Goal: Information Seeking & Learning: Learn about a topic

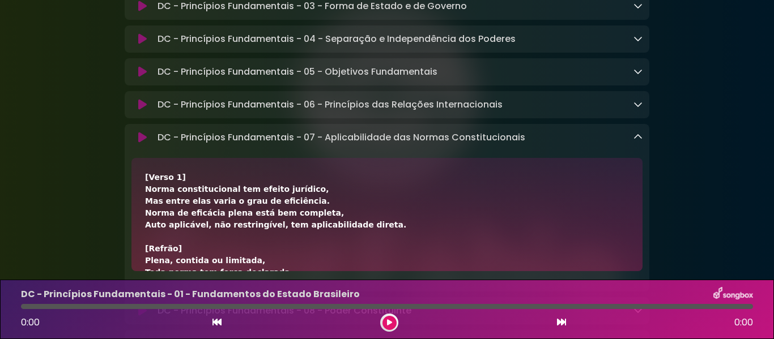
click at [636, 142] on icon at bounding box center [637, 137] width 9 height 9
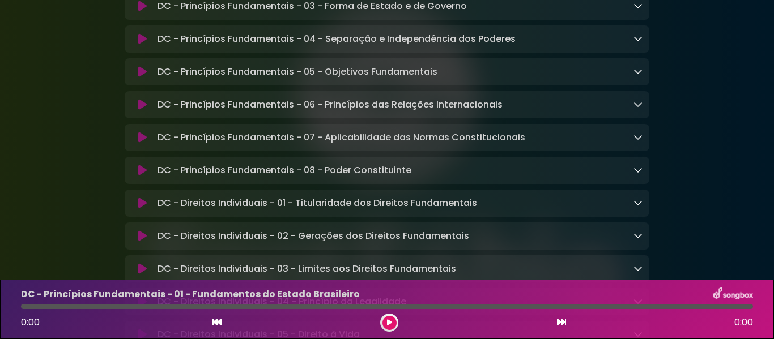
scroll to position [227, 0]
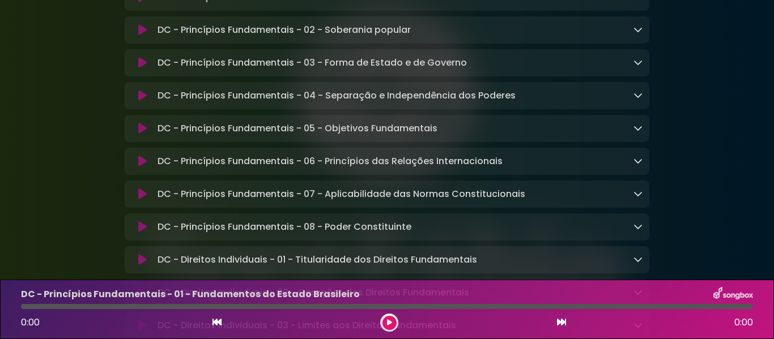
click at [639, 124] on div at bounding box center [637, 129] width 9 height 14
click at [639, 125] on link at bounding box center [637, 128] width 9 height 13
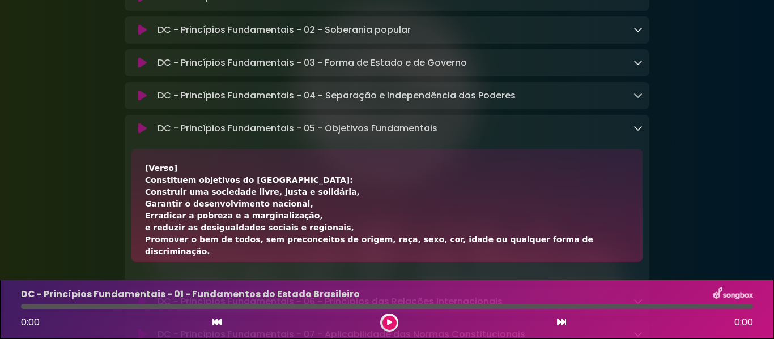
scroll to position [57, 0]
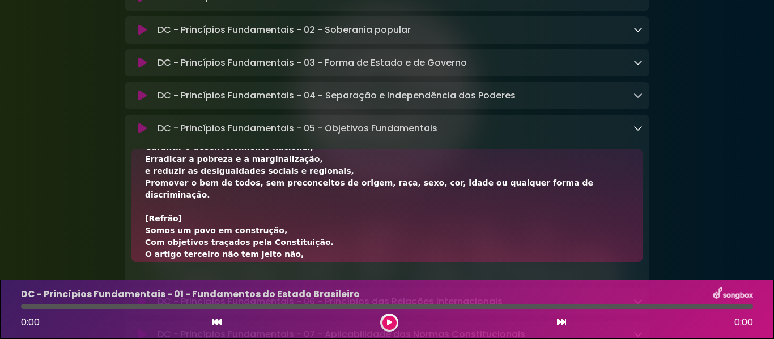
drag, startPoint x: 558, startPoint y: 187, endPoint x: 144, endPoint y: 189, distance: 413.6
click at [144, 189] on div "[Verso] Constituem objetivos do [GEOGRAPHIC_DATA]: Construir uma sociedade livr…" at bounding box center [386, 205] width 511 height 113
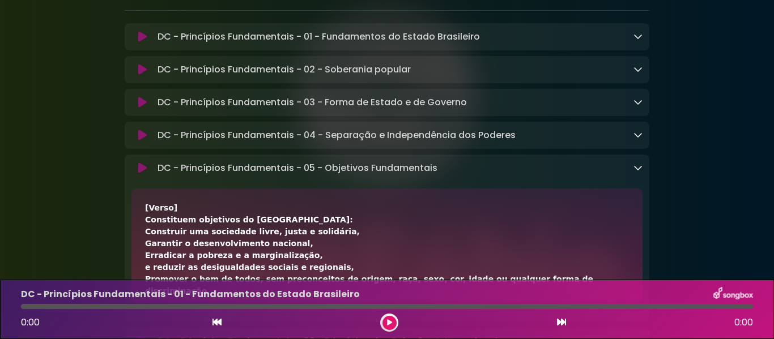
scroll to position [170, 0]
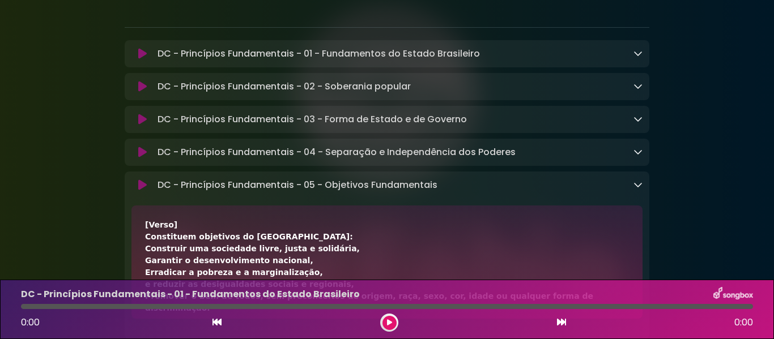
click at [640, 189] on icon at bounding box center [637, 184] width 9 height 9
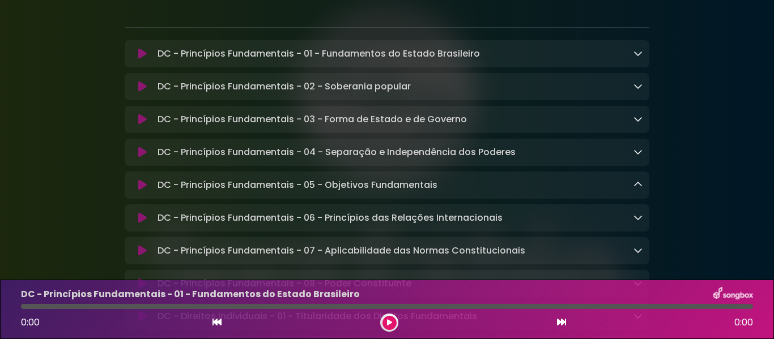
click at [637, 59] on link at bounding box center [637, 53] width 9 height 13
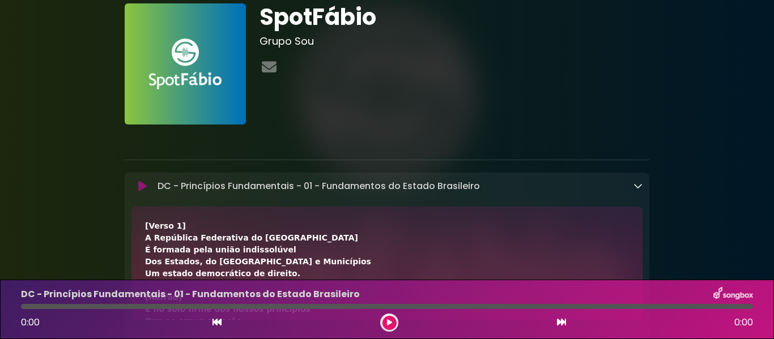
scroll to position [57, 0]
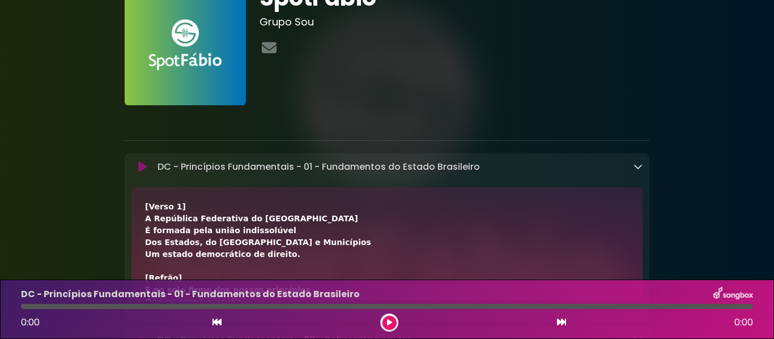
click at [633, 164] on icon at bounding box center [637, 166] width 9 height 9
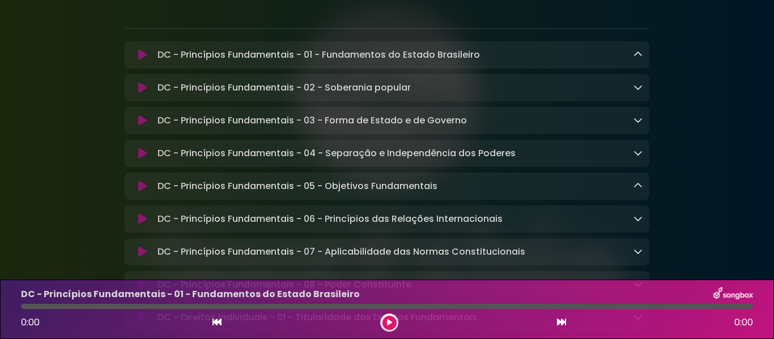
scroll to position [170, 0]
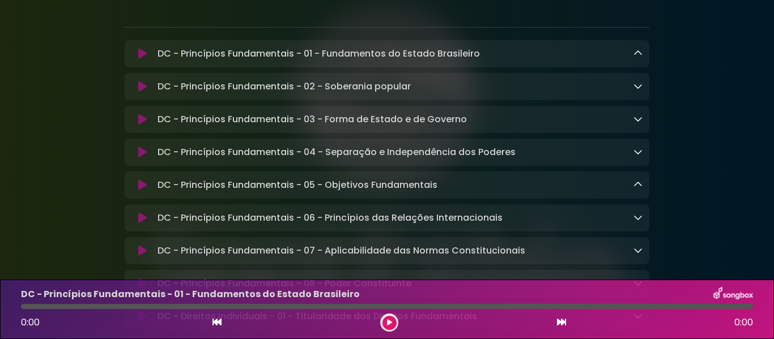
click at [637, 121] on icon at bounding box center [637, 118] width 9 height 9
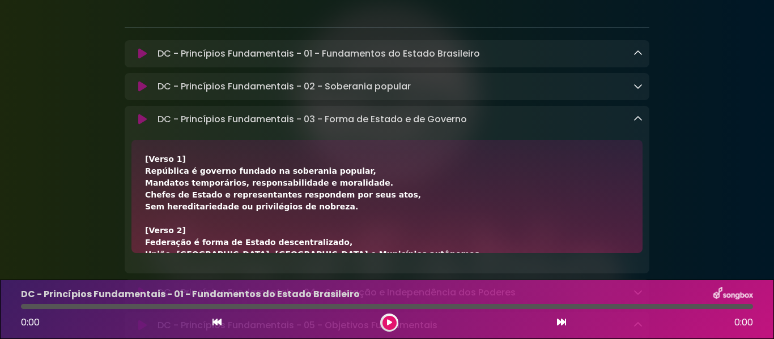
click at [633, 122] on div "DC - Princípios Fundamentais - 03 - Forma de Estado e de Governo Loading Track.…" at bounding box center [398, 120] width 490 height 14
click at [639, 118] on icon at bounding box center [637, 118] width 9 height 9
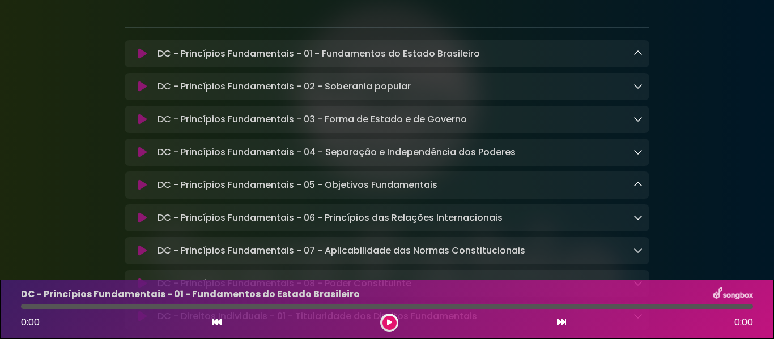
click at [638, 86] on icon at bounding box center [637, 86] width 9 height 9
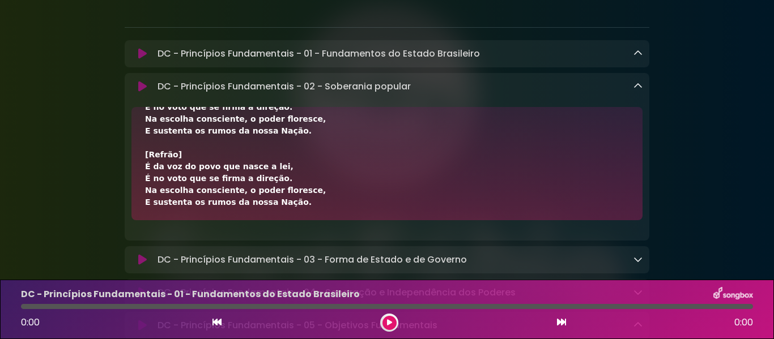
scroll to position [259, 0]
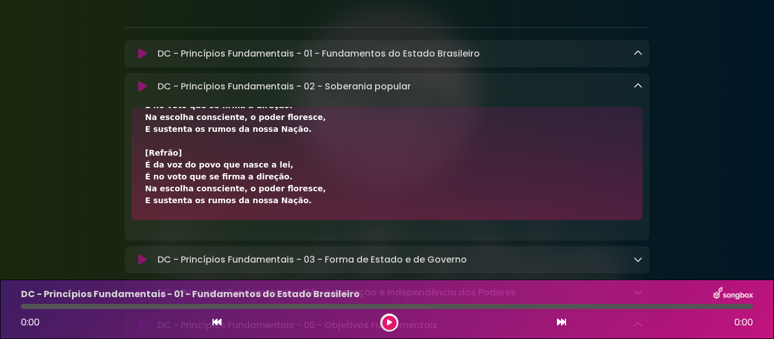
click at [633, 86] on icon at bounding box center [637, 86] width 9 height 9
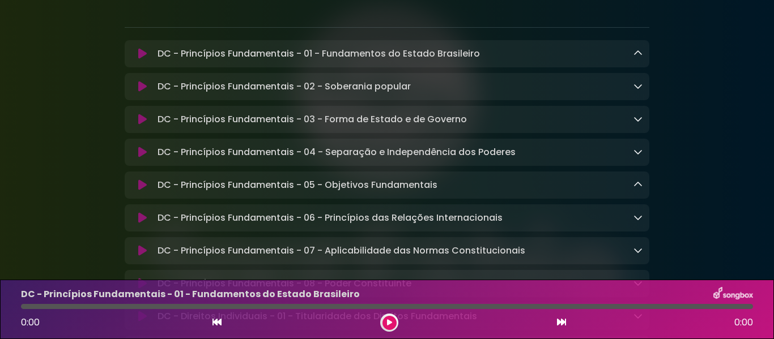
click at [639, 121] on icon at bounding box center [637, 118] width 9 height 9
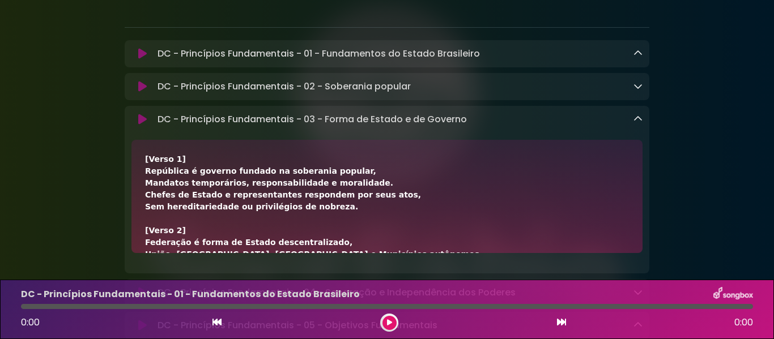
scroll to position [57, 0]
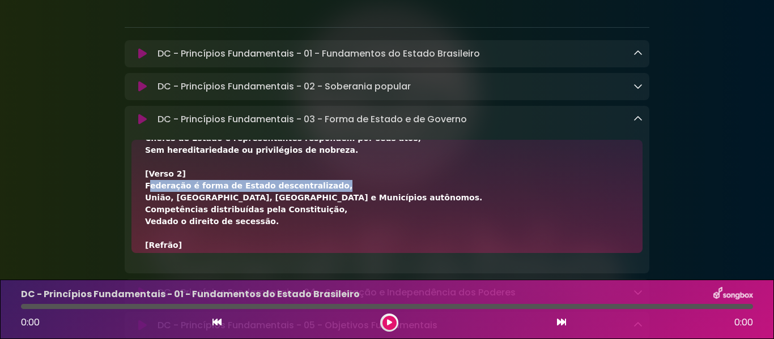
drag, startPoint x: 143, startPoint y: 190, endPoint x: 308, endPoint y: 194, distance: 164.4
click at [308, 194] on div "[Verso 1] República é governo fundado na soberania popular, Mandatos temporário…" at bounding box center [386, 196] width 511 height 113
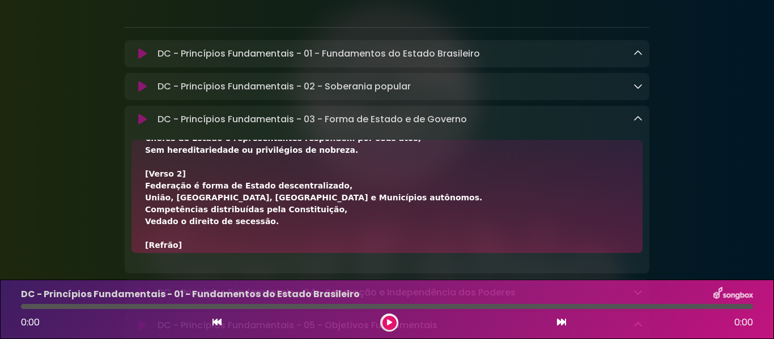
click at [630, 122] on div "DC - Princípios Fundamentais - 03 - Forma de Estado e de Governo Loading Track.…" at bounding box center [398, 120] width 490 height 14
click at [637, 120] on icon at bounding box center [637, 118] width 9 height 9
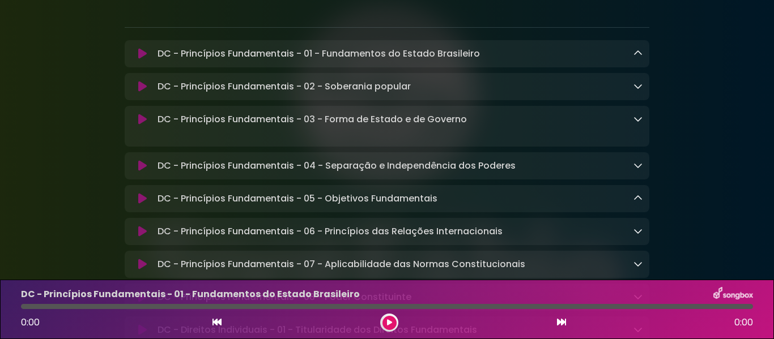
click at [643, 44] on div "DC - Princípios Fundamentais - 01 - Fundamentos do Estado Brasileiro Loading Tr…" at bounding box center [387, 53] width 525 height 27
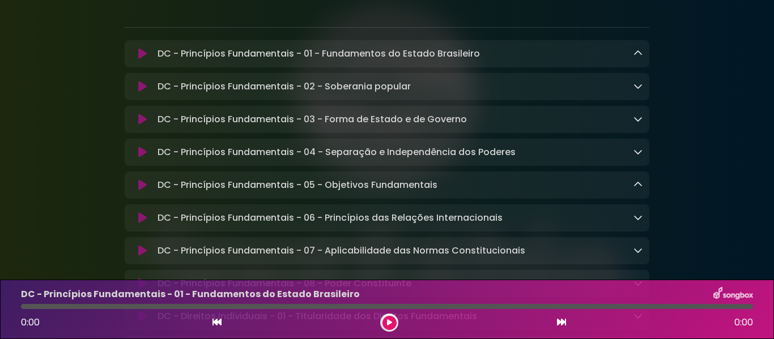
click at [640, 53] on icon at bounding box center [637, 53] width 9 height 9
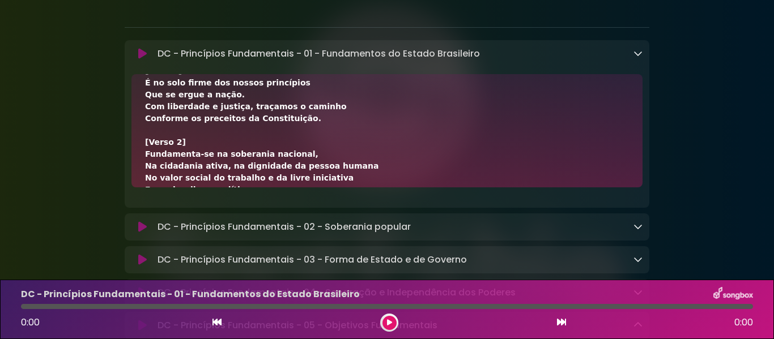
scroll to position [113, 0]
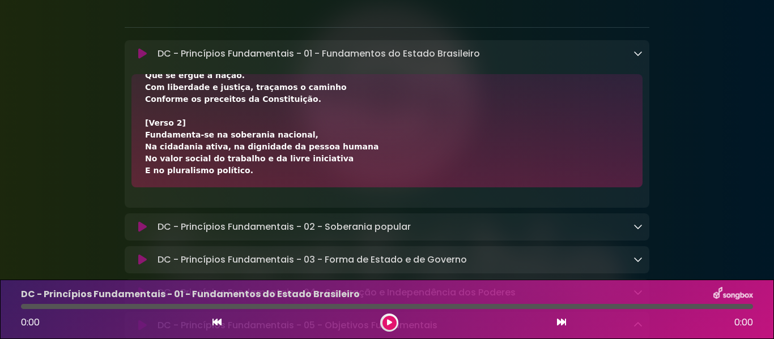
drag, startPoint x: 146, startPoint y: 161, endPoint x: 316, endPoint y: 164, distance: 170.0
click at [316, 164] on div "[Verso 1] A República Federativa do Brasil É formada pela união indissolúvel Do…" at bounding box center [387, 225] width 484 height 500
click at [638, 54] on icon at bounding box center [637, 53] width 9 height 9
